Goal: Navigation & Orientation: Find specific page/section

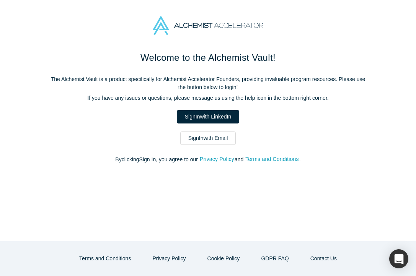
click at [303, 58] on h1 "Welcome to the Alchemist Vault!" at bounding box center [207, 58] width 321 height 14
click at [199, 138] on link "Sign In with Email" at bounding box center [208, 138] width 56 height 13
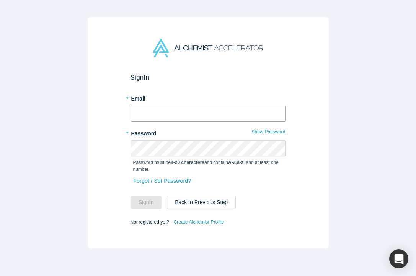
click at [198, 116] on input "text" at bounding box center [207, 114] width 155 height 16
paste input "[EMAIL_ADDRESS][DOMAIN_NAME]"
type input "[EMAIL_ADDRESS][DOMAIN_NAME]"
click at [148, 201] on button "Sign In" at bounding box center [145, 202] width 31 height 13
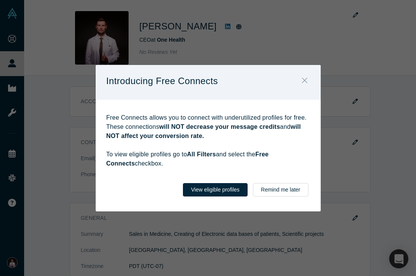
click at [305, 80] on icon "Close" at bounding box center [304, 80] width 5 height 8
